Goal: Navigation & Orientation: Find specific page/section

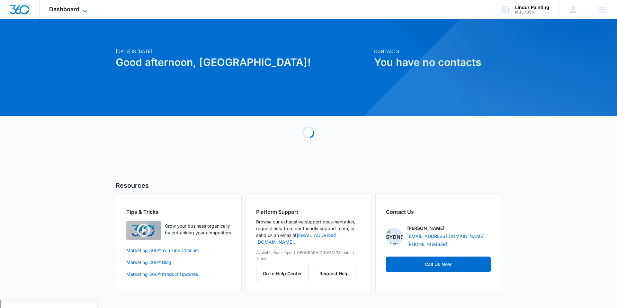
click at [84, 11] on icon at bounding box center [85, 11] width 8 height 8
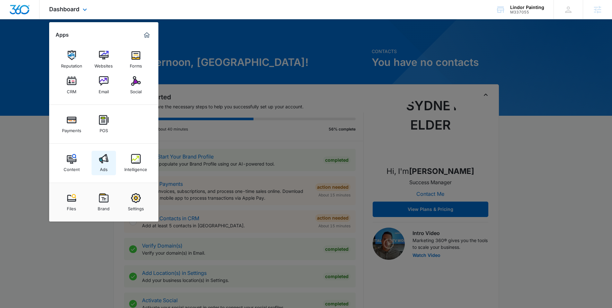
click at [99, 163] on img at bounding box center [104, 159] width 10 height 10
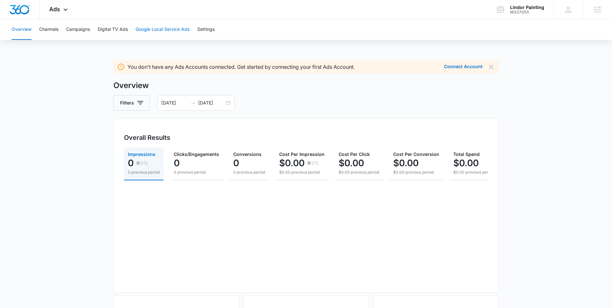
click at [148, 34] on button "Google Local Service Ads" at bounding box center [163, 29] width 54 height 21
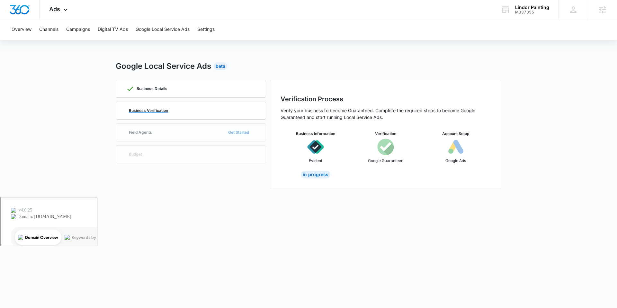
click at [155, 114] on div "Business Verification" at bounding box center [190, 110] width 129 height 17
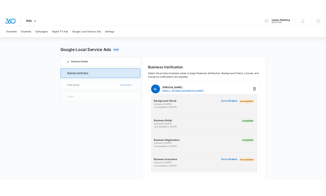
scroll to position [13, 0]
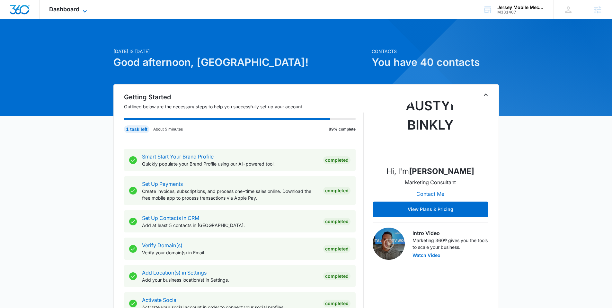
click at [81, 9] on icon at bounding box center [85, 11] width 8 height 8
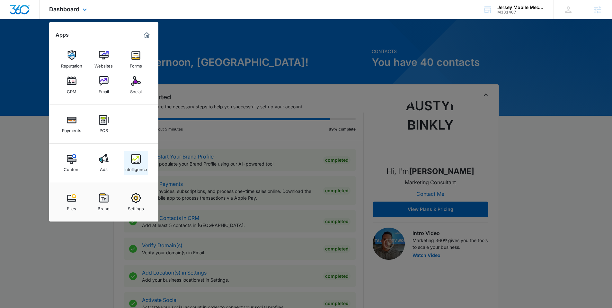
click at [130, 161] on link "Intelligence" at bounding box center [136, 163] width 24 height 24
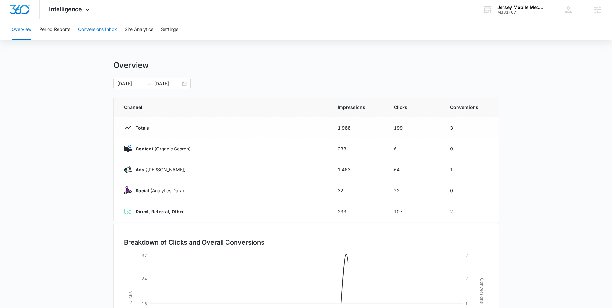
click at [79, 29] on button "Conversions Inbox" at bounding box center [97, 29] width 39 height 21
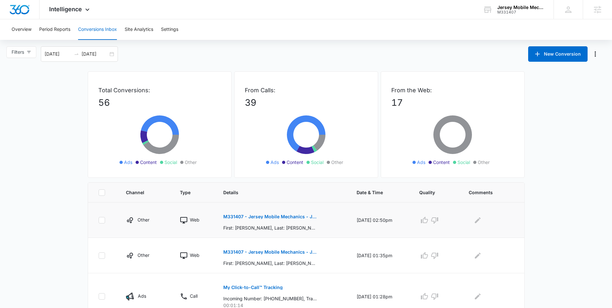
click at [262, 217] on p "M331407 - Jersey Mobile Mechanics - Jobber - New Request Created" at bounding box center [269, 216] width 93 height 4
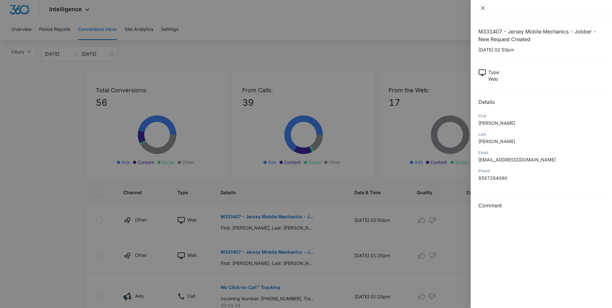
click at [482, 10] on icon "close" at bounding box center [482, 7] width 5 height 5
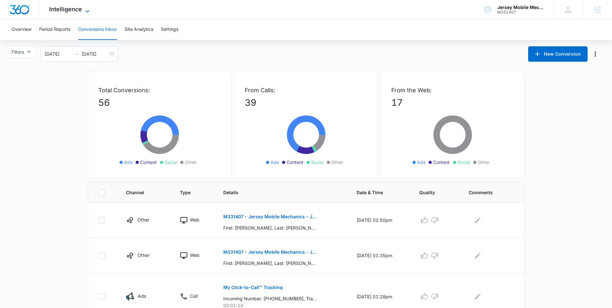
click at [55, 7] on span "Intelligence" at bounding box center [65, 9] width 33 height 7
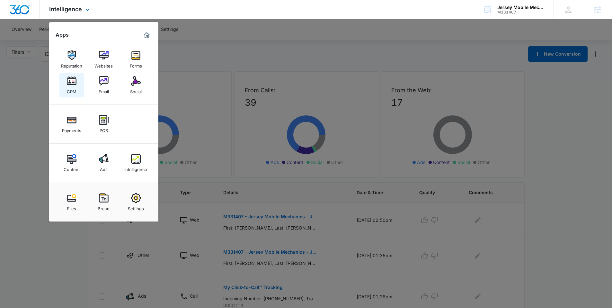
click at [77, 83] on link "CRM" at bounding box center [71, 85] width 24 height 24
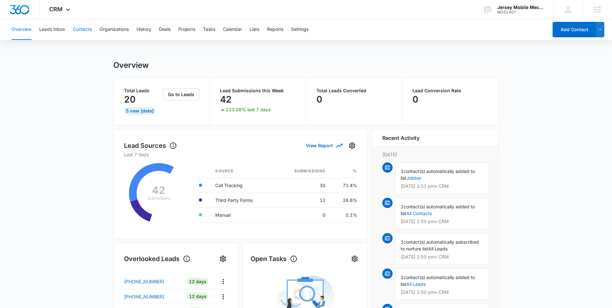
click at [80, 33] on button "Contacts" at bounding box center [82, 29] width 19 height 21
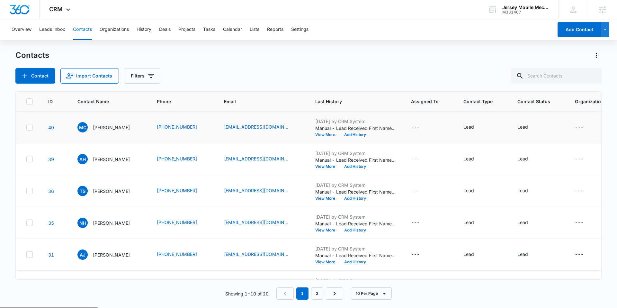
click at [332, 133] on button "View More" at bounding box center [327, 135] width 24 height 4
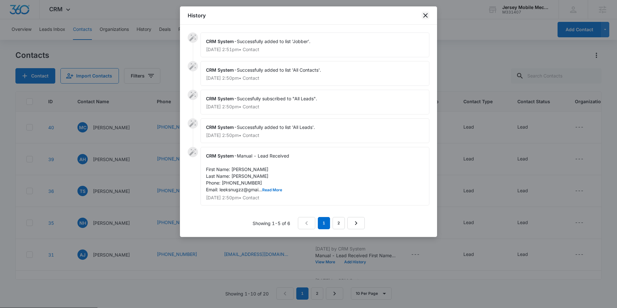
click at [423, 17] on icon "close" at bounding box center [425, 16] width 8 height 8
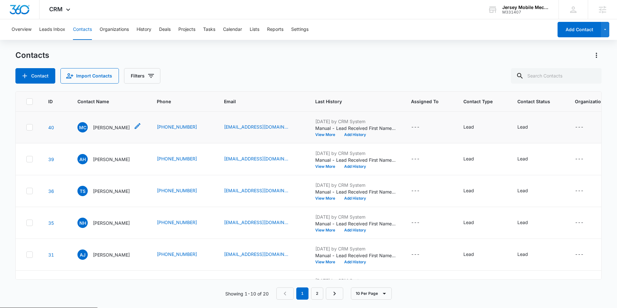
click at [114, 127] on p "Malik Cooper" at bounding box center [111, 127] width 37 height 7
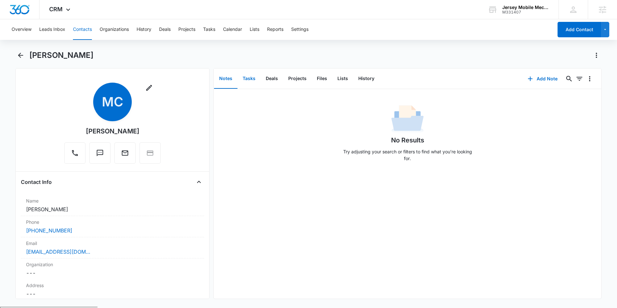
click at [253, 79] on button "Tasks" at bounding box center [248, 79] width 23 height 20
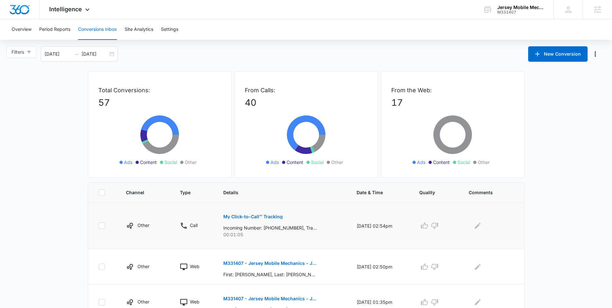
click at [238, 196] on p "My Click-to-Call™ Tracking" at bounding box center [252, 216] width 59 height 4
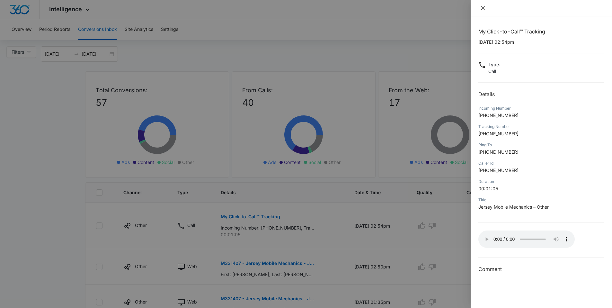
click at [330, 6] on icon "close" at bounding box center [482, 7] width 5 height 5
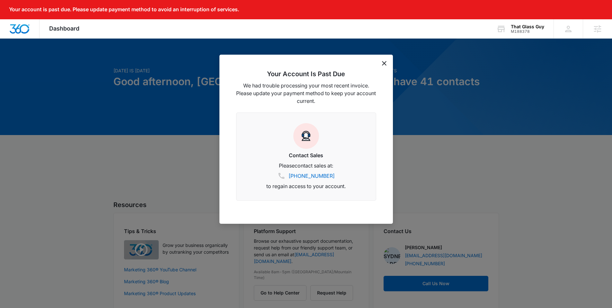
click at [383, 63] on icon "dismiss this dialog" at bounding box center [384, 63] width 4 height 4
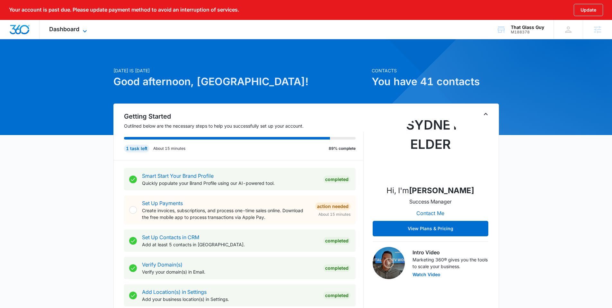
click at [71, 31] on span "Dashboard" at bounding box center [64, 29] width 30 height 7
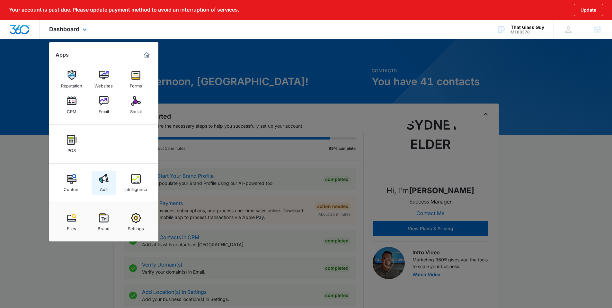
click at [105, 180] on img at bounding box center [104, 179] width 10 height 10
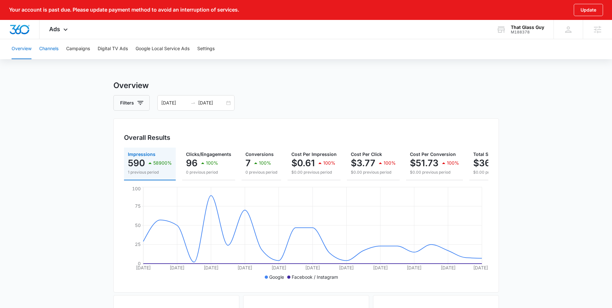
click at [49, 45] on button "Channels" at bounding box center [48, 49] width 19 height 21
click at [74, 46] on button "Campaigns" at bounding box center [78, 49] width 24 height 21
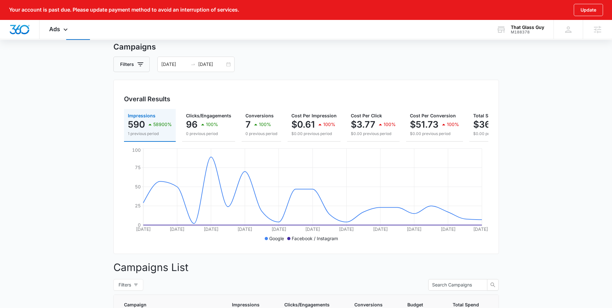
scroll to position [6, 0]
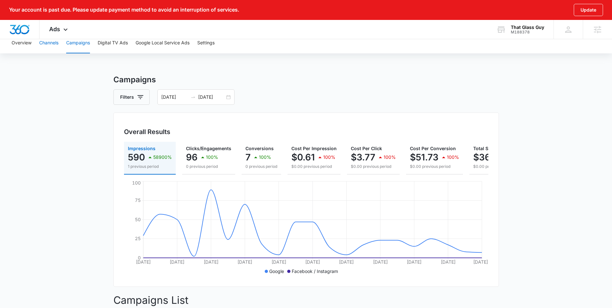
click at [53, 46] on button "Channels" at bounding box center [48, 43] width 19 height 21
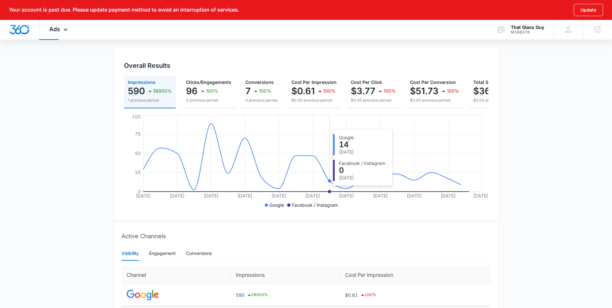
scroll to position [124, 0]
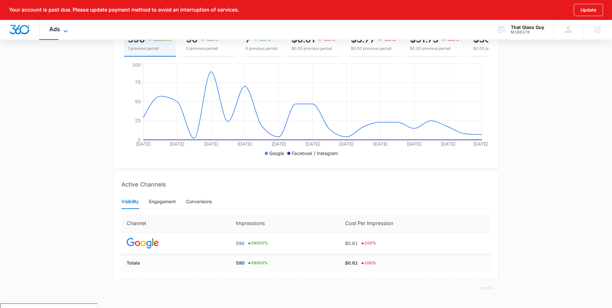
click at [54, 30] on span "Ads" at bounding box center [54, 29] width 11 height 7
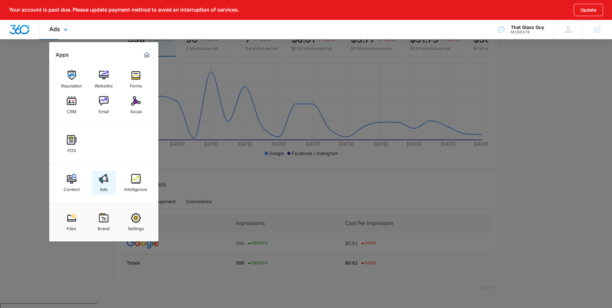
click at [106, 174] on img at bounding box center [104, 179] width 10 height 10
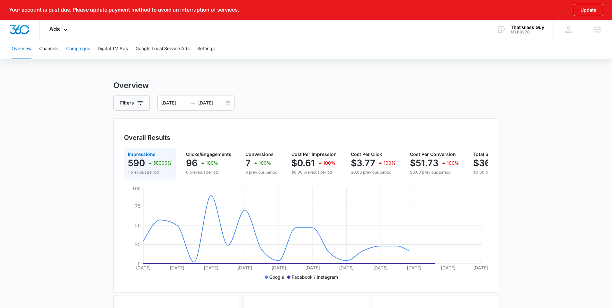
click at [76, 50] on button "Campaigns" at bounding box center [78, 49] width 24 height 21
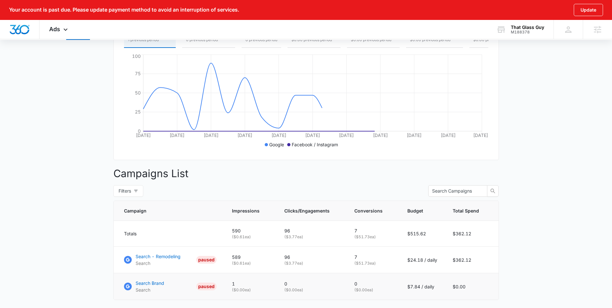
scroll to position [174, 0]
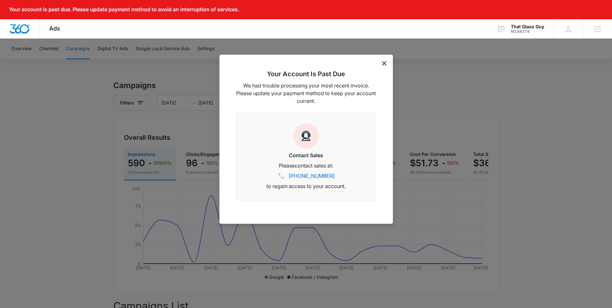
click at [382, 62] on icon "dismiss this dialog" at bounding box center [384, 63] width 4 height 4
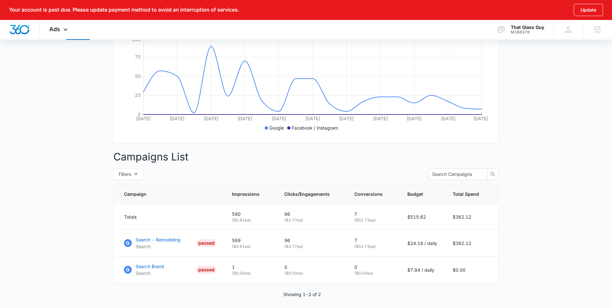
scroll to position [174, 0]
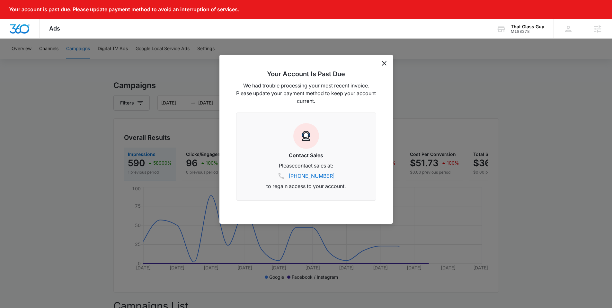
click at [383, 61] on icon "dismiss this dialog" at bounding box center [384, 63] width 4 height 4
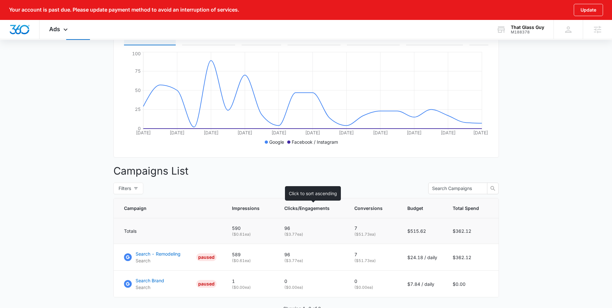
scroll to position [174, 0]
